Goal: Transaction & Acquisition: Obtain resource

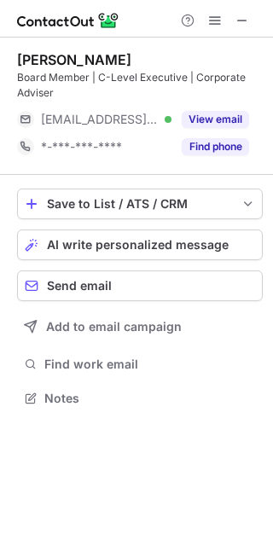
scroll to position [387, 273]
click at [250, 26] on button at bounding box center [242, 20] width 20 height 20
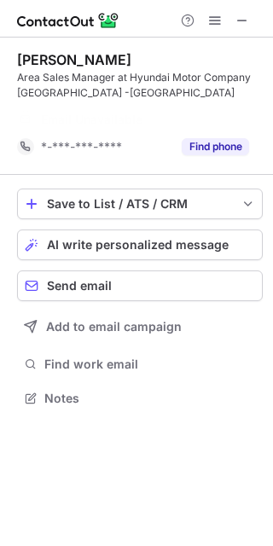
scroll to position [359, 273]
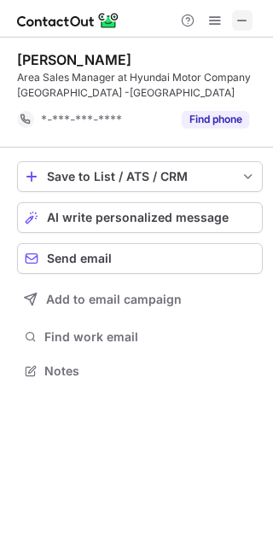
click at [241, 20] on span at bounding box center [243, 21] width 14 height 14
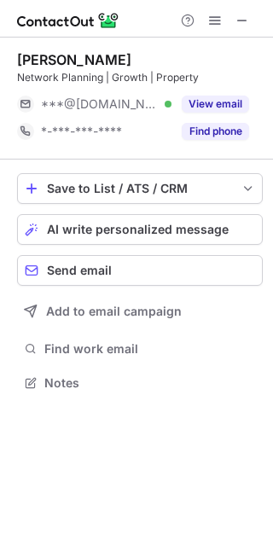
scroll to position [371, 273]
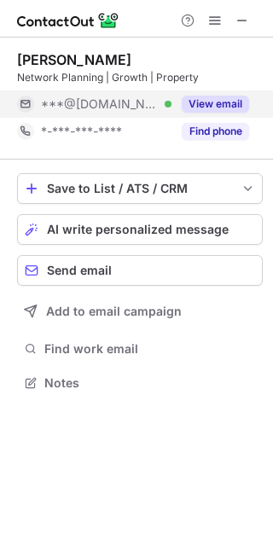
click at [218, 106] on button "View email" at bounding box center [215, 104] width 67 height 17
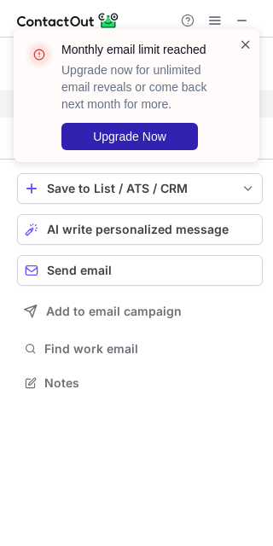
click at [243, 45] on span at bounding box center [246, 44] width 14 height 17
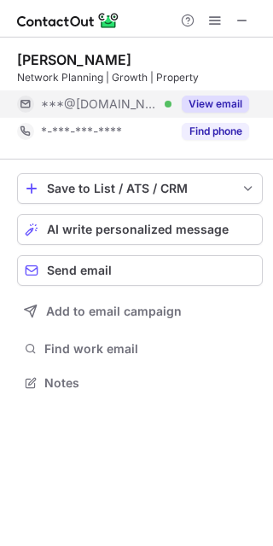
click at [242, 22] on span at bounding box center [243, 21] width 14 height 14
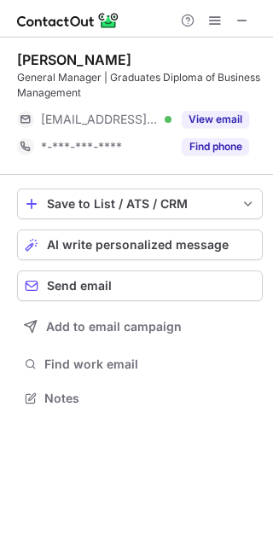
scroll to position [387, 273]
click at [236, 20] on span at bounding box center [243, 21] width 14 height 14
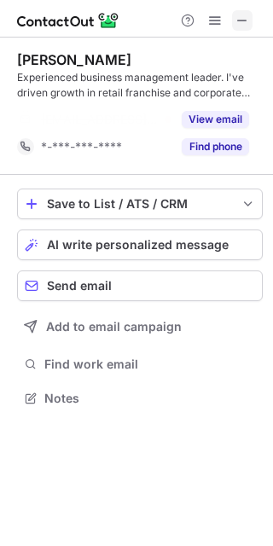
scroll to position [359, 273]
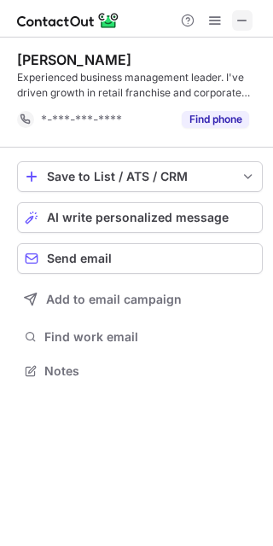
click at [250, 25] on button at bounding box center [242, 20] width 20 height 20
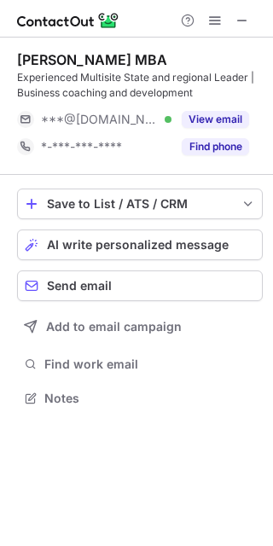
scroll to position [387, 273]
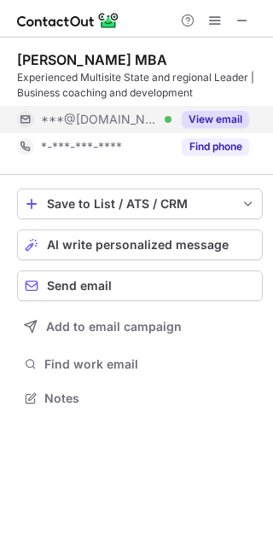
click at [195, 114] on button "View email" at bounding box center [215, 119] width 67 height 17
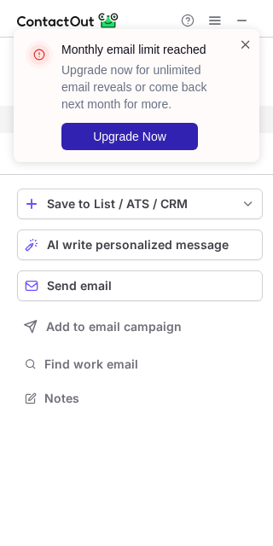
click at [242, 44] on span at bounding box center [246, 44] width 14 height 17
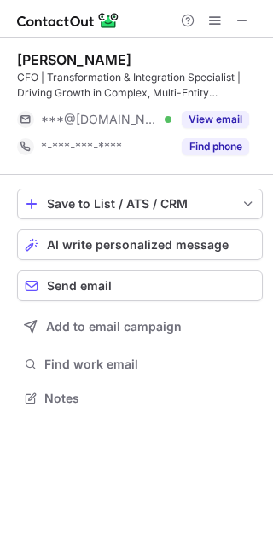
scroll to position [387, 273]
click at [241, 32] on div at bounding box center [136, 19] width 273 height 38
click at [241, 20] on span at bounding box center [243, 21] width 14 height 14
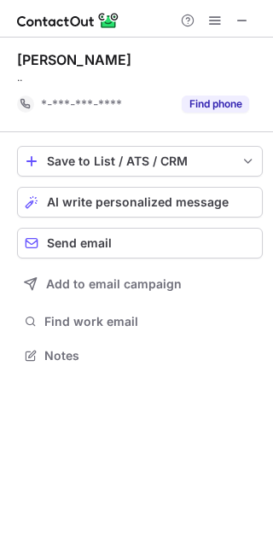
scroll to position [344, 273]
click at [245, 20] on span at bounding box center [243, 21] width 14 height 14
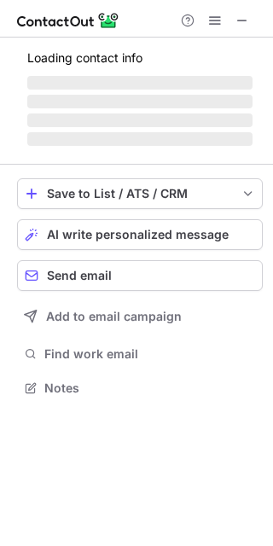
scroll to position [371, 273]
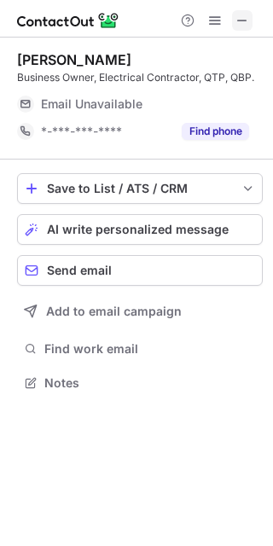
click at [236, 26] on span at bounding box center [243, 21] width 14 height 14
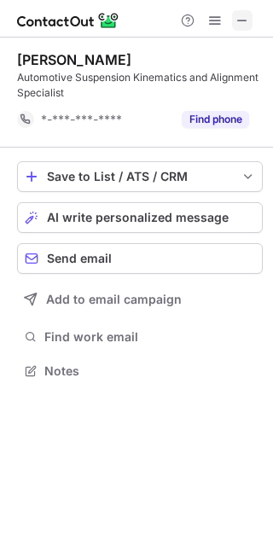
scroll to position [359, 273]
click at [242, 20] on span at bounding box center [243, 21] width 14 height 14
